Goal: Information Seeking & Learning: Learn about a topic

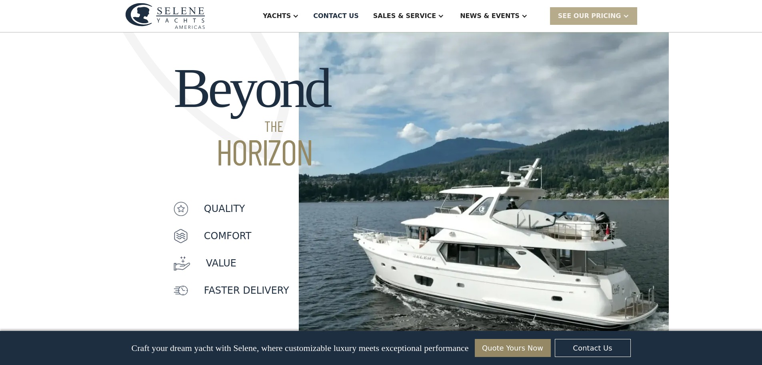
scroll to position [600, 0]
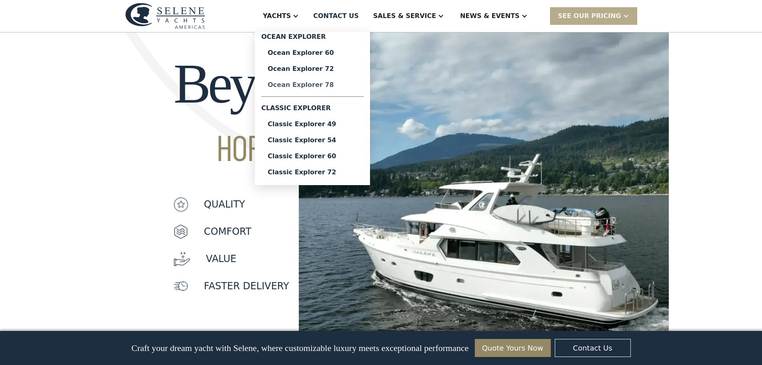
click at [338, 82] on div "Ocean Explorer 78" at bounding box center [313, 85] width 90 height 6
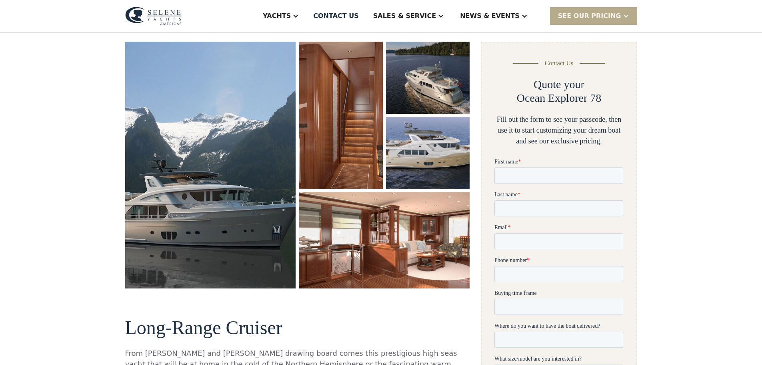
scroll to position [40, 0]
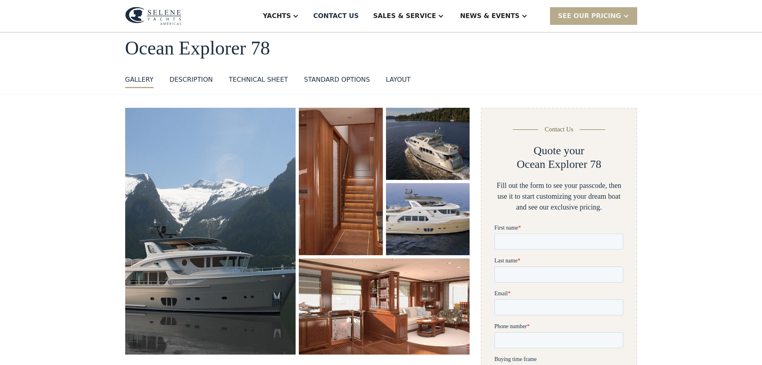
click at [437, 198] on img "open lightbox" at bounding box center [428, 219] width 84 height 72
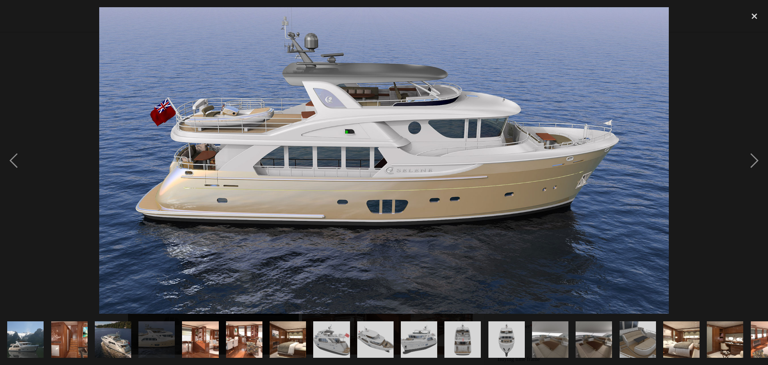
click at [344, 329] on img "show item 8 of 25" at bounding box center [331, 339] width 48 height 36
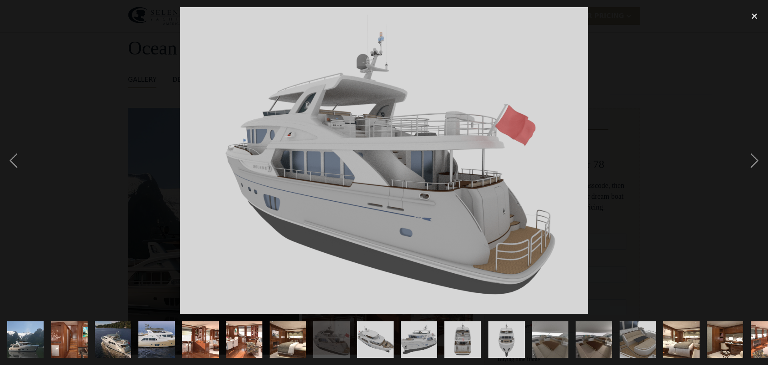
click at [373, 333] on img "show item 9 of 25" at bounding box center [375, 339] width 48 height 36
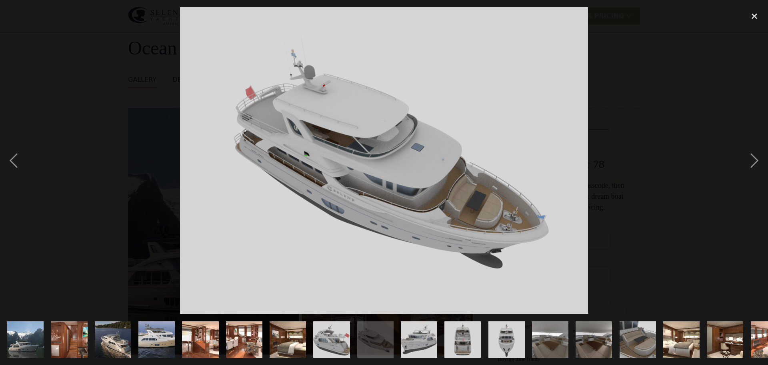
click at [435, 331] on img "show item 10 of 25" at bounding box center [419, 339] width 48 height 36
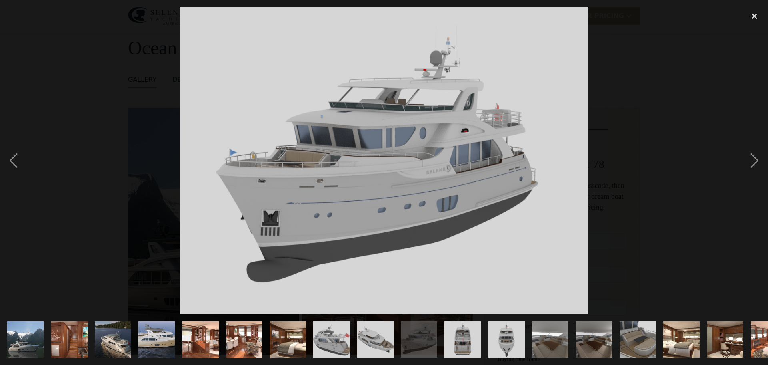
click at [479, 331] on img "show item 11 of 25" at bounding box center [463, 339] width 48 height 36
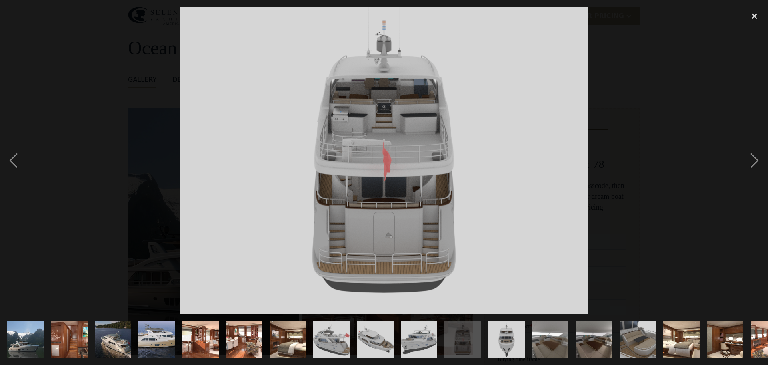
click at [508, 331] on img "show item 12 of 25" at bounding box center [506, 339] width 48 height 36
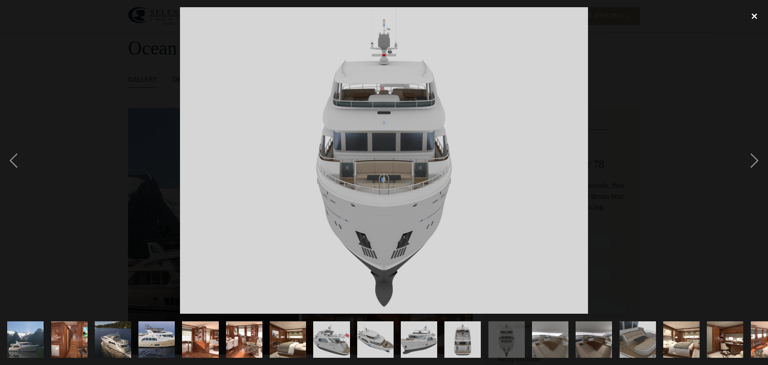
click at [758, 14] on div "close lightbox" at bounding box center [754, 16] width 27 height 18
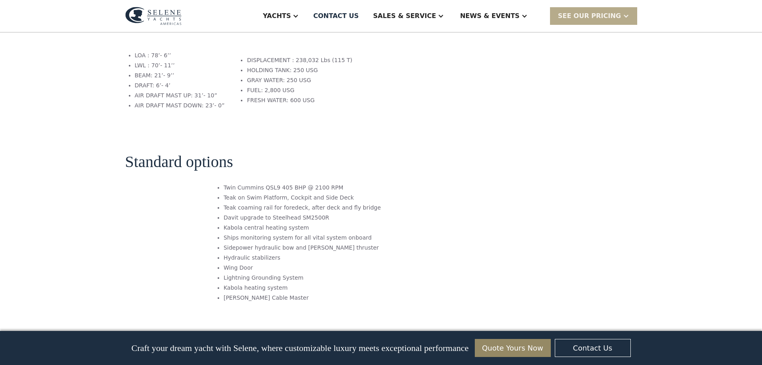
scroll to position [1160, 0]
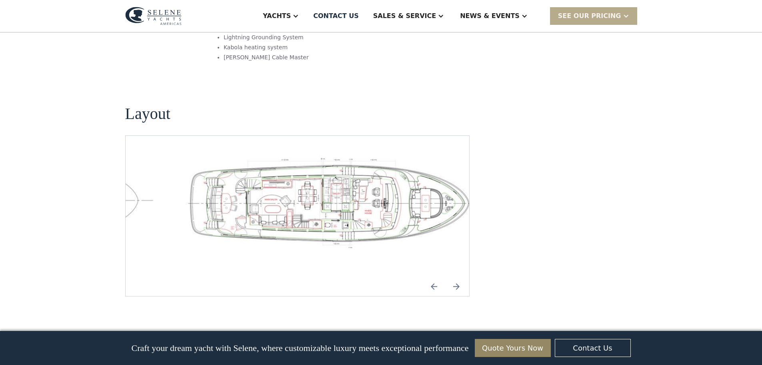
click at [460, 277] on img "Next slide" at bounding box center [456, 286] width 19 height 19
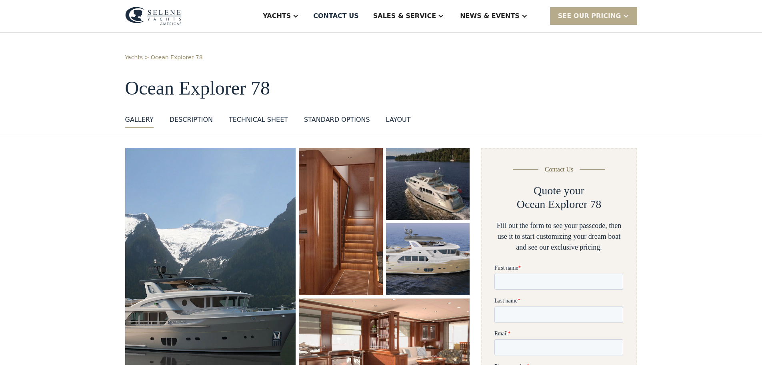
scroll to position [160, 0]
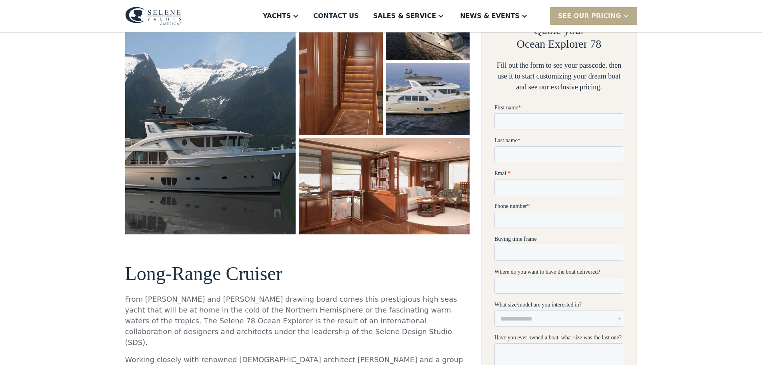
click at [401, 201] on img "open lightbox" at bounding box center [384, 186] width 171 height 96
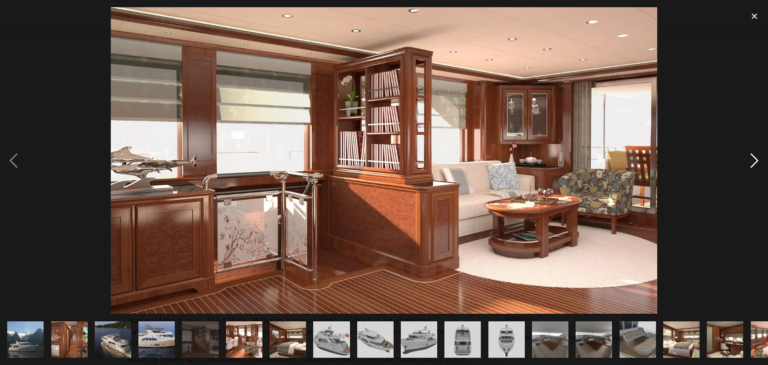
click at [751, 160] on div "next image" at bounding box center [754, 160] width 27 height 306
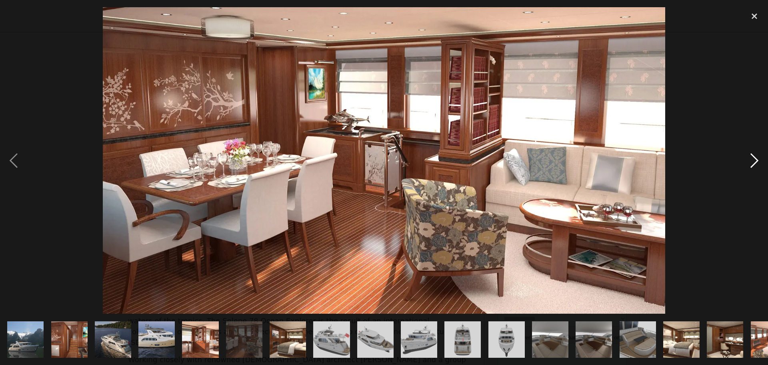
click at [751, 160] on div "next image" at bounding box center [754, 160] width 27 height 306
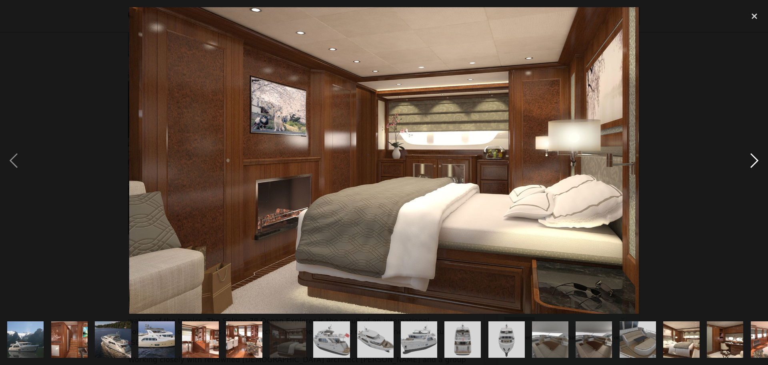
click at [751, 160] on div "next image" at bounding box center [754, 160] width 27 height 306
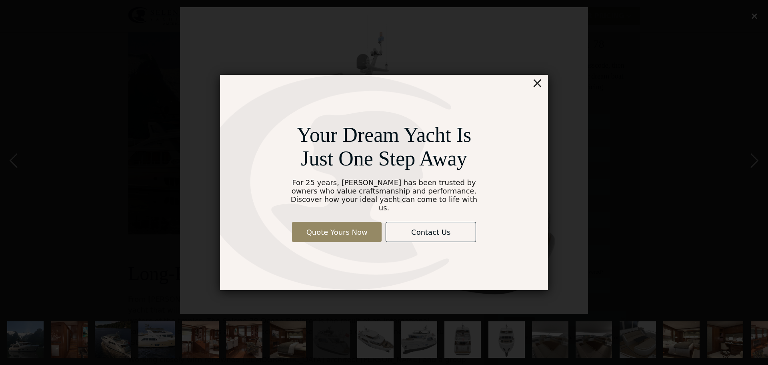
click at [540, 84] on div "×" at bounding box center [538, 83] width 12 height 16
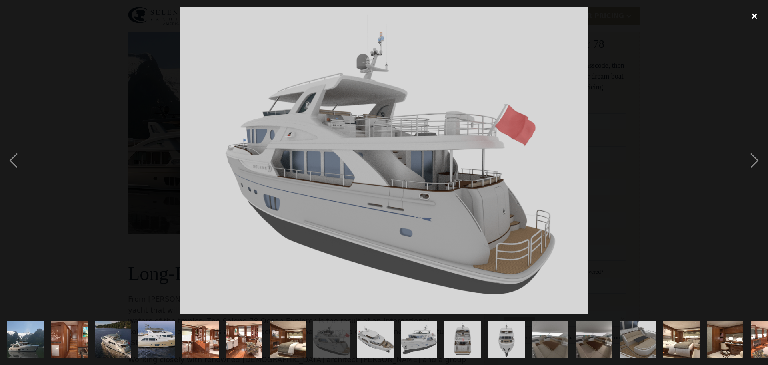
click at [758, 18] on div "close lightbox" at bounding box center [754, 16] width 27 height 18
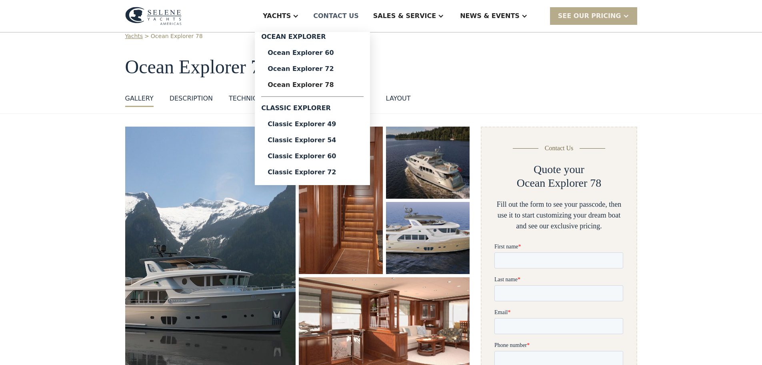
scroll to position [40, 0]
